Goal: Entertainment & Leisure: Browse casually

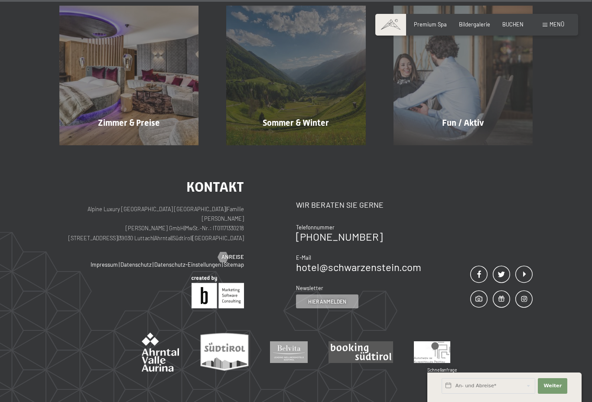
scroll to position [3337, 0]
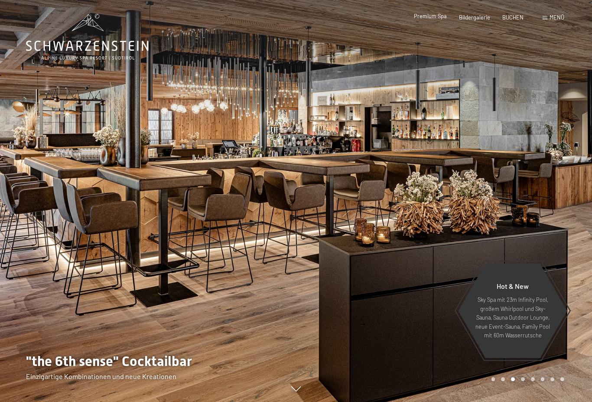
click at [433, 15] on span "Premium Spa" at bounding box center [430, 16] width 33 height 7
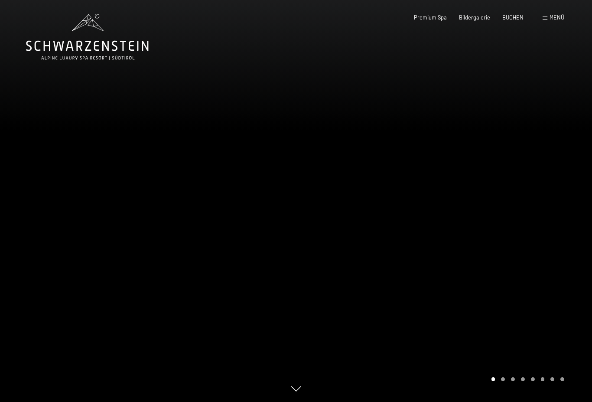
click at [482, 29] on div at bounding box center [444, 201] width 296 height 402
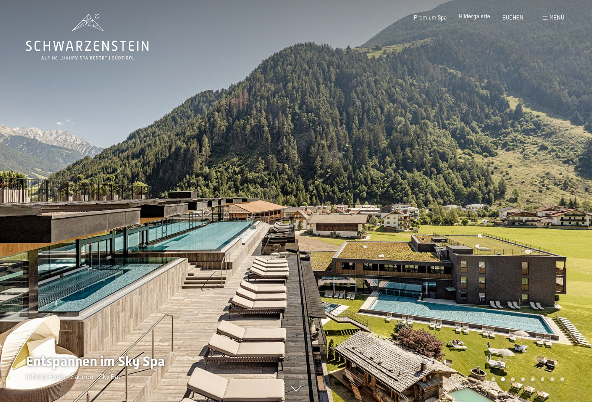
click at [482, 17] on span "Bildergalerie" at bounding box center [474, 16] width 31 height 7
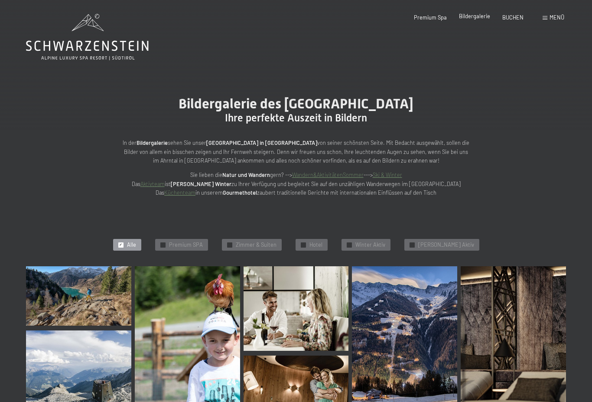
click at [478, 20] on div "Bildergalerie" at bounding box center [474, 17] width 31 height 8
click at [82, 305] on img at bounding box center [78, 295] width 105 height 59
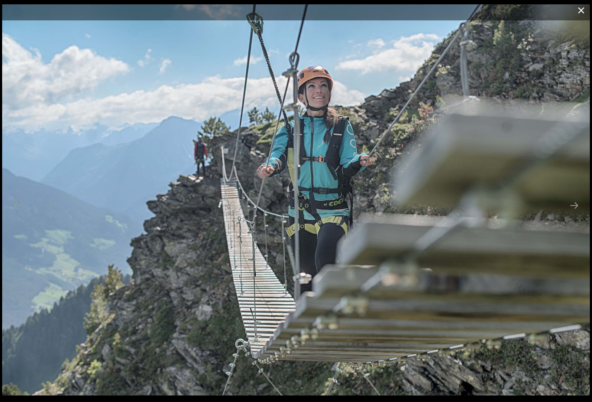
click at [586, 14] on button "Close gallery" at bounding box center [581, 10] width 22 height 20
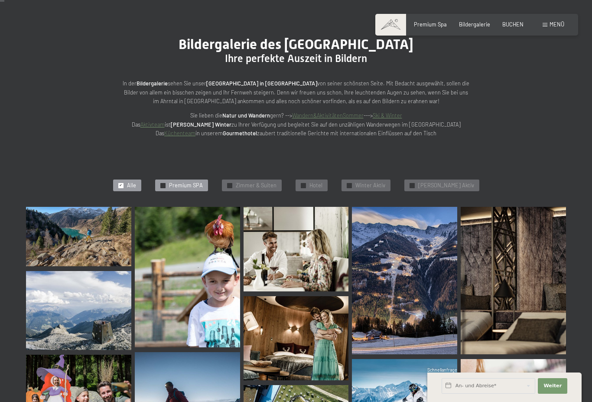
click at [197, 186] on span "Premium SPA" at bounding box center [186, 185] width 34 height 8
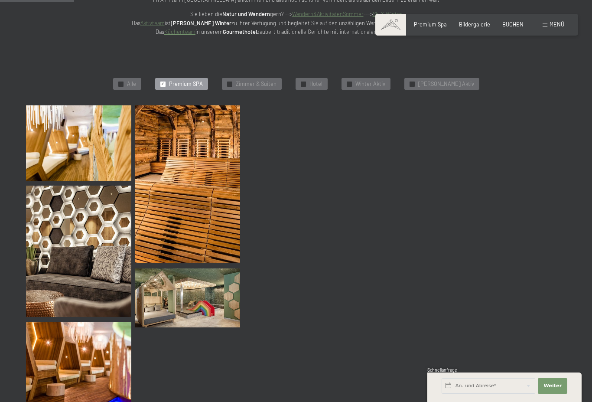
scroll to position [160, 0]
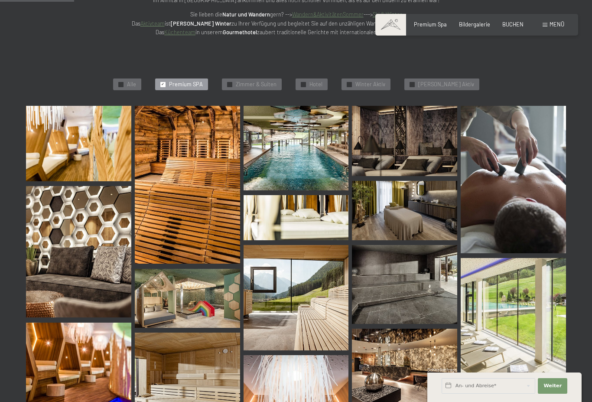
click at [295, 163] on img at bounding box center [295, 148] width 105 height 84
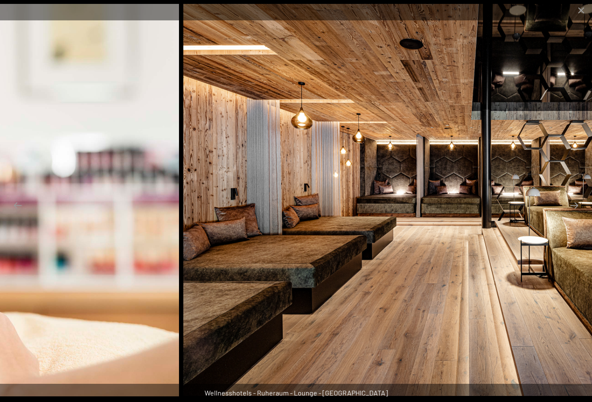
scroll to position [0, 0]
click at [579, 13] on button "Close gallery" at bounding box center [581, 10] width 22 height 20
